Goal: Obtain resource: Obtain resource

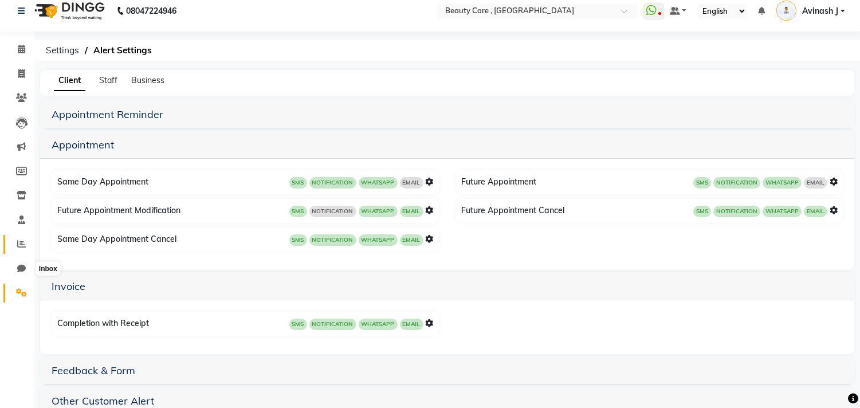
scroll to position [10, 0]
click at [15, 245] on span at bounding box center [21, 244] width 20 height 13
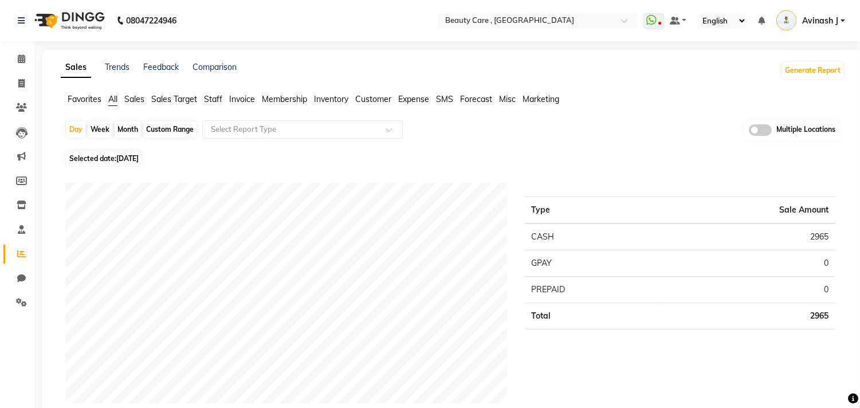
click at [216, 100] on span "Staff" at bounding box center [213, 99] width 18 height 10
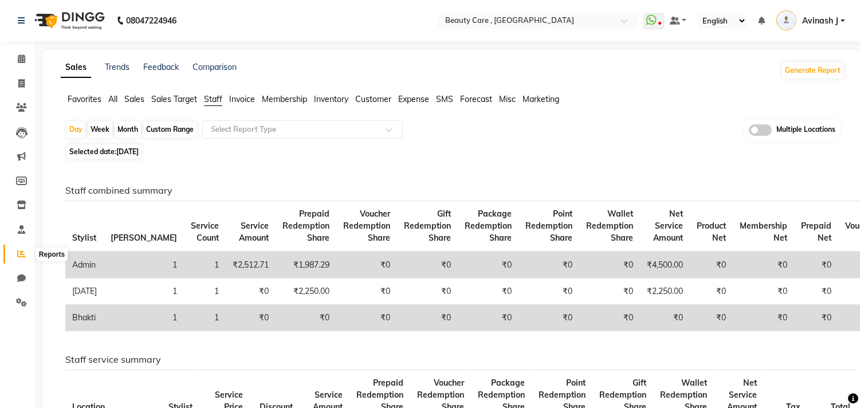
click at [21, 257] on icon at bounding box center [21, 253] width 9 height 9
click at [19, 254] on icon at bounding box center [21, 253] width 9 height 9
click at [213, 100] on span "Staff" at bounding box center [213, 99] width 18 height 10
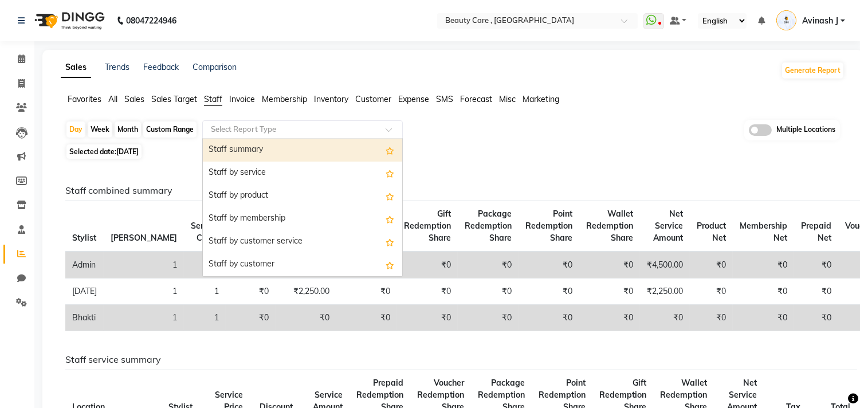
click at [227, 128] on input "text" at bounding box center [291, 129] width 165 height 11
click at [230, 127] on input "text" at bounding box center [291, 129] width 165 height 11
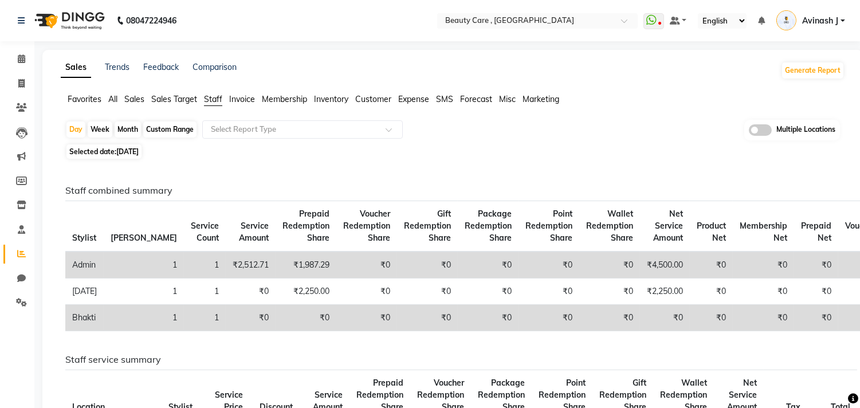
click at [539, 133] on div "Day Week Month Custom Range Select Report Type Multiple Locations" at bounding box center [452, 130] width 775 height 21
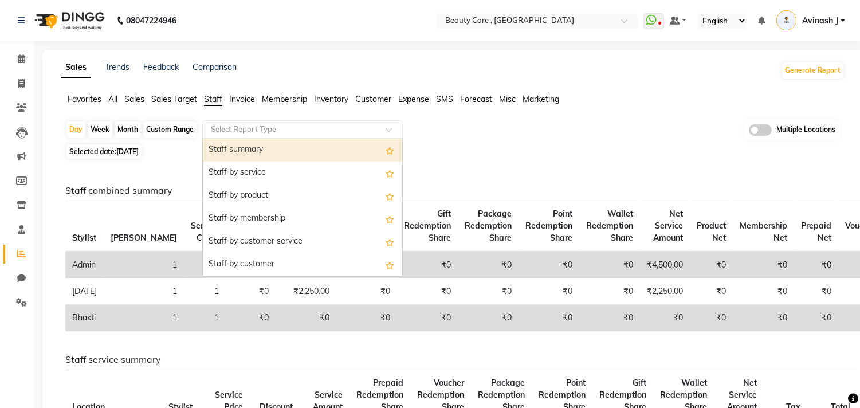
click at [234, 128] on input "text" at bounding box center [291, 129] width 165 height 11
click at [237, 128] on input "text" at bounding box center [291, 129] width 165 height 11
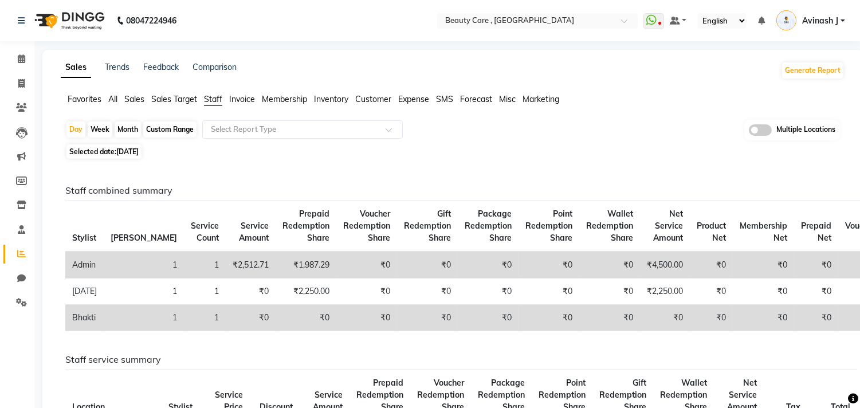
click at [438, 142] on div "Day Week Month Custom Range Select Report Type Multiple Locations Selected date…" at bounding box center [453, 378] width 784 height 517
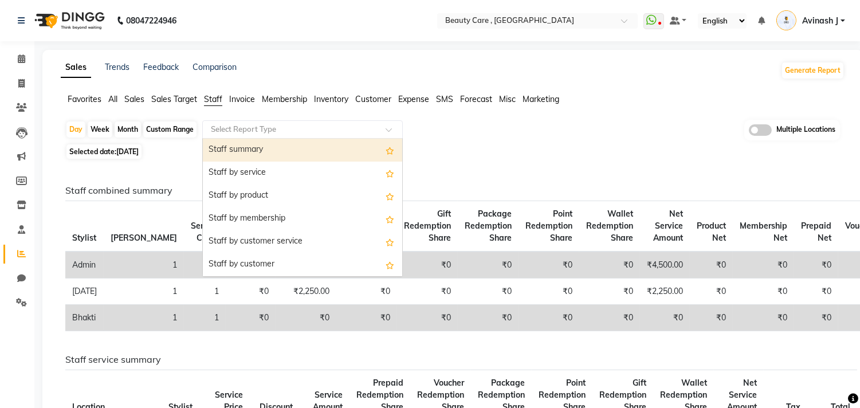
click at [238, 129] on input "text" at bounding box center [291, 129] width 165 height 11
type input "s"
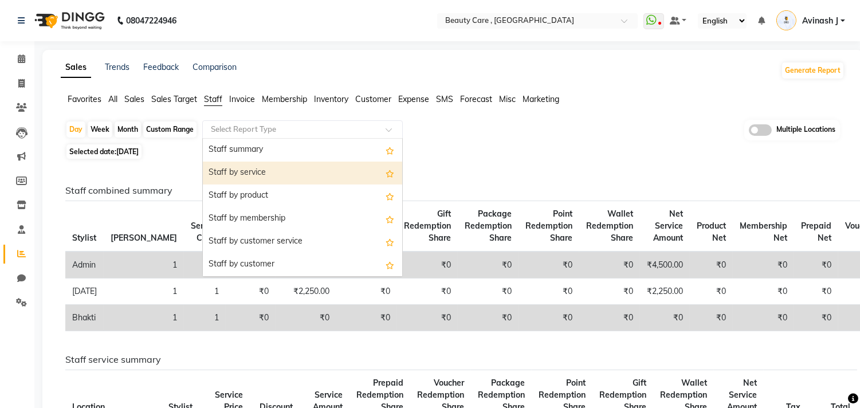
click at [242, 174] on div "Staff by service" at bounding box center [302, 173] width 199 height 23
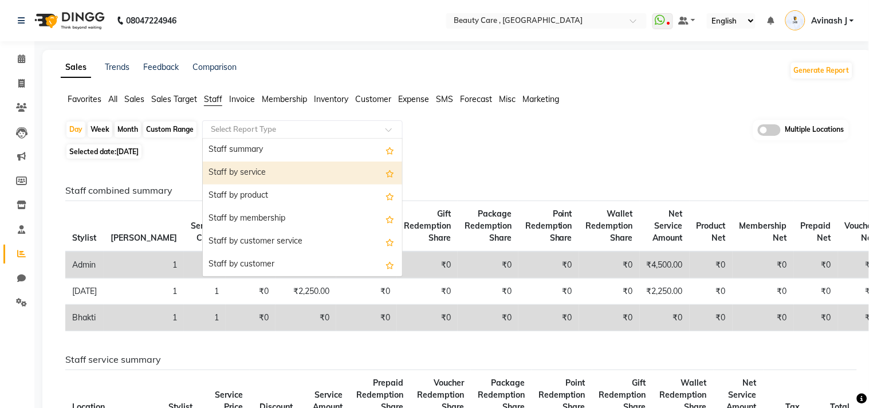
select select "csv"
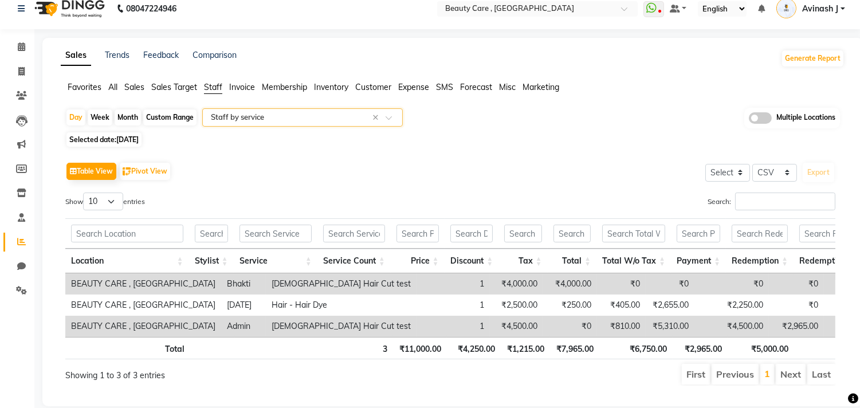
scroll to position [14, 0]
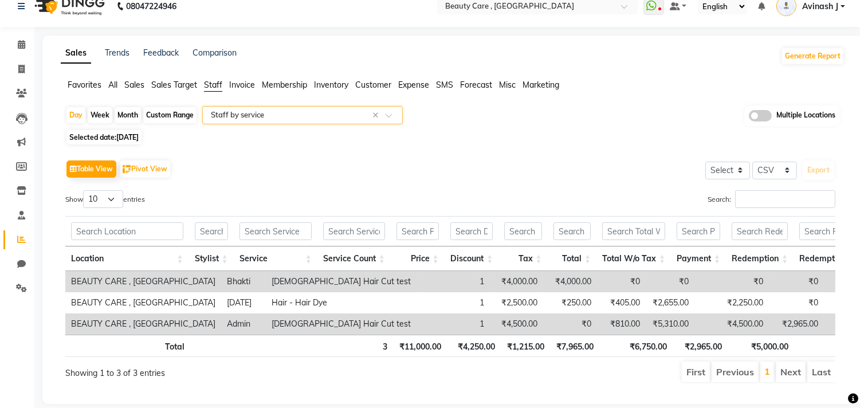
click at [134, 116] on div "Month" at bounding box center [128, 115] width 26 height 16
select select "9"
select select "2025"
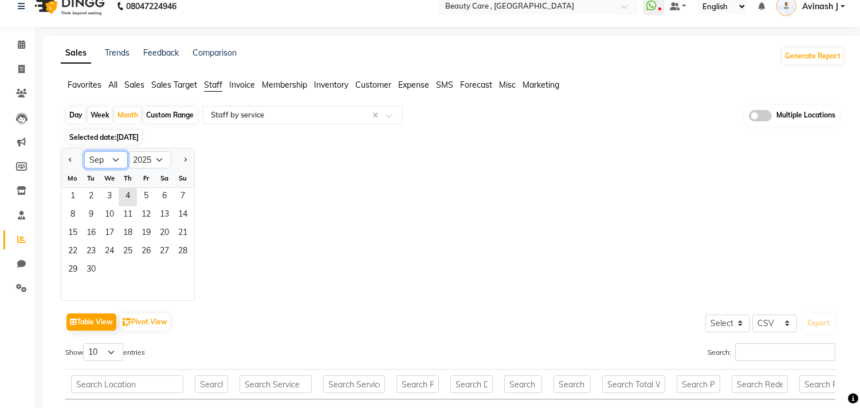
click at [105, 159] on select "Jan Feb Mar Apr May Jun [DATE] Aug Sep Oct Nov Dec" at bounding box center [106, 159] width 44 height 17
select select "8"
click at [84, 151] on select "Jan Feb Mar Apr May Jun [DATE] Aug Sep Oct Nov Dec" at bounding box center [106, 159] width 44 height 17
click at [145, 196] on span "1" at bounding box center [146, 197] width 18 height 18
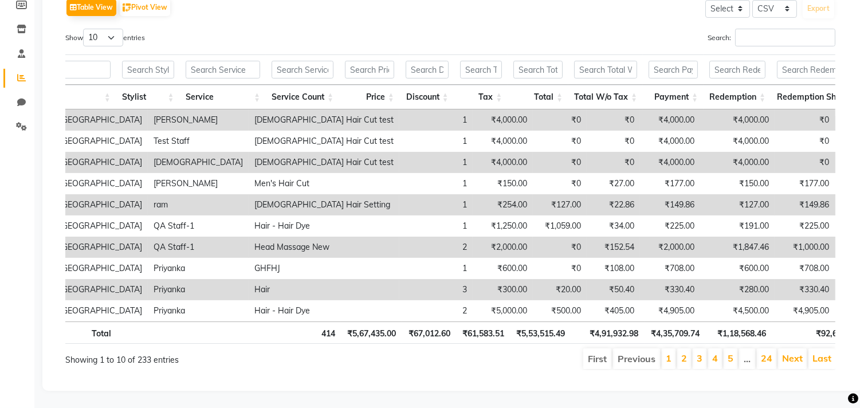
scroll to position [0, 89]
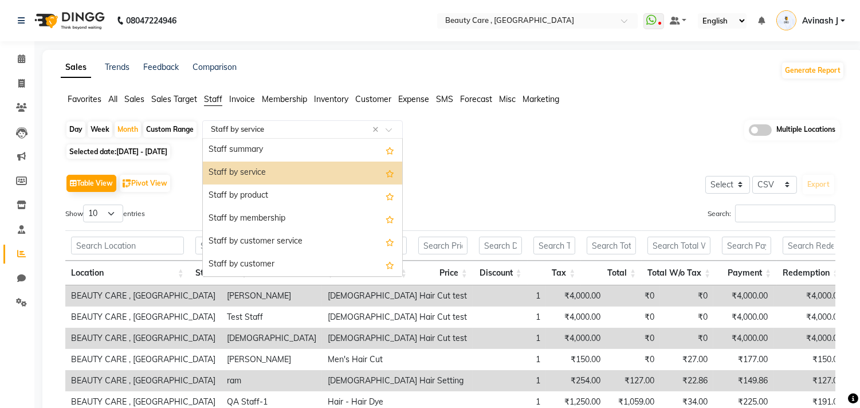
click at [294, 125] on input "text" at bounding box center [291, 129] width 165 height 11
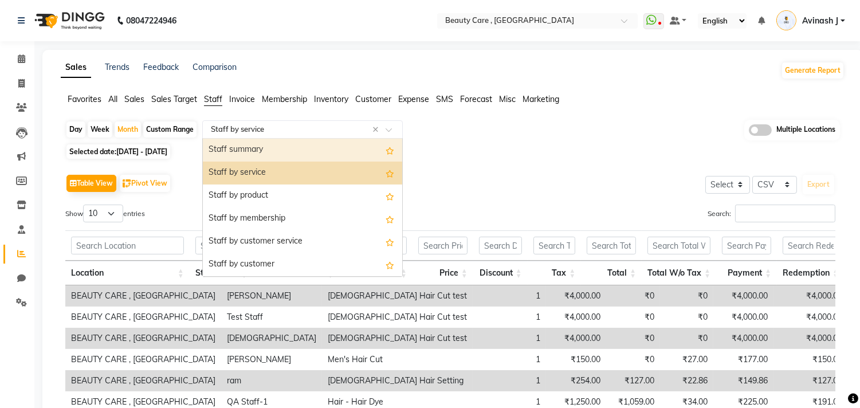
click at [266, 125] on input "text" at bounding box center [291, 129] width 165 height 11
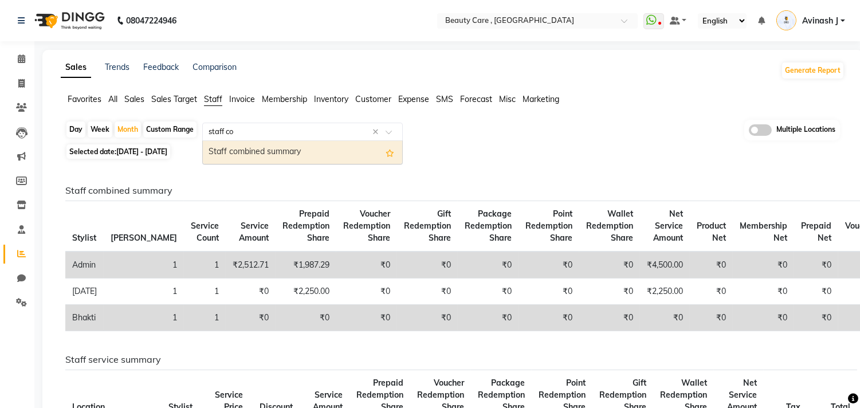
type input "staff com"
click at [255, 151] on div "Staff combined summary" at bounding box center [302, 152] width 199 height 23
select select "csv"
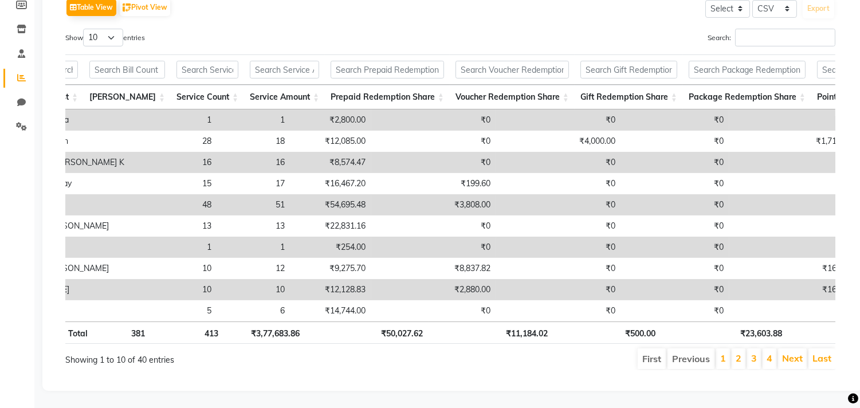
scroll to position [0, 32]
